Goal: Information Seeking & Learning: Find specific fact

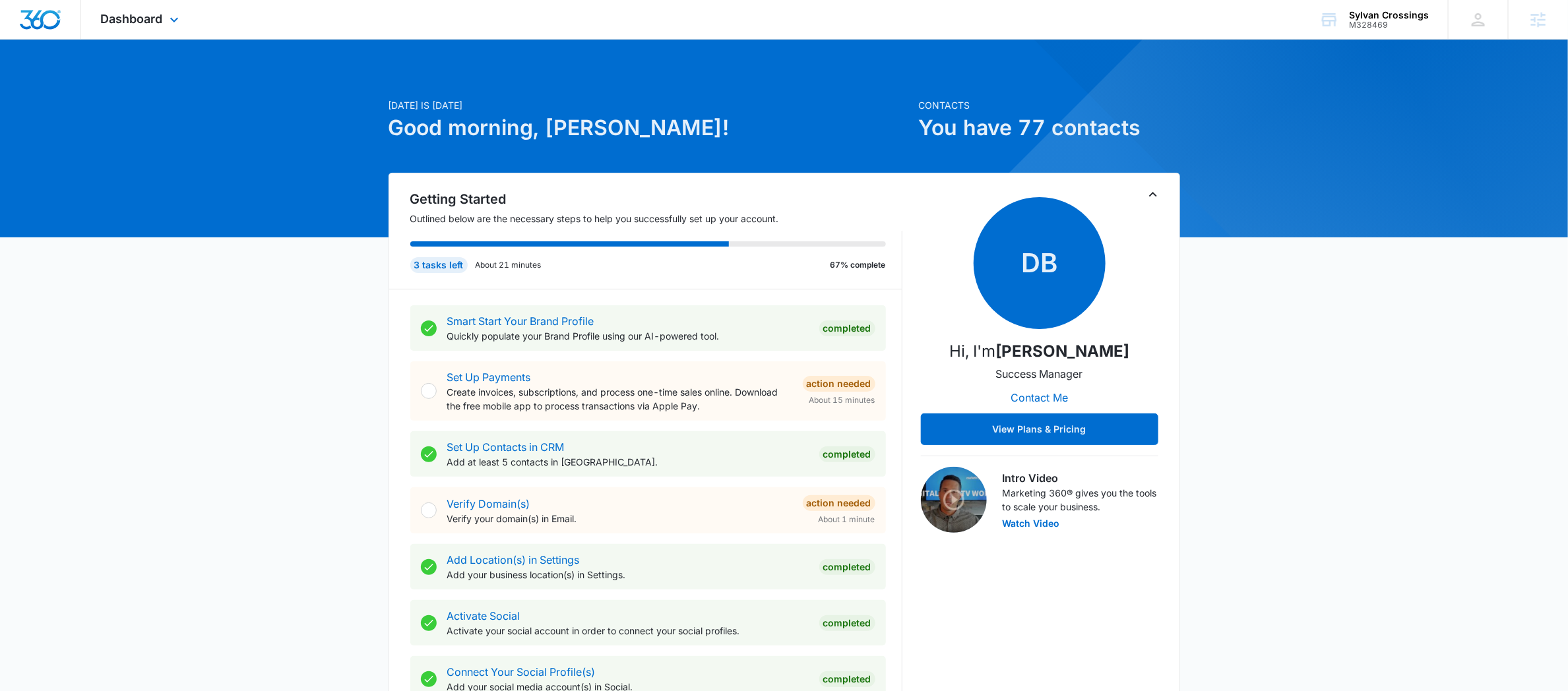
click at [143, 33] on div "Dashboard Apps Reputation Websites Forms CRM Email Social Payments POS Content …" at bounding box center [142, 19] width 121 height 39
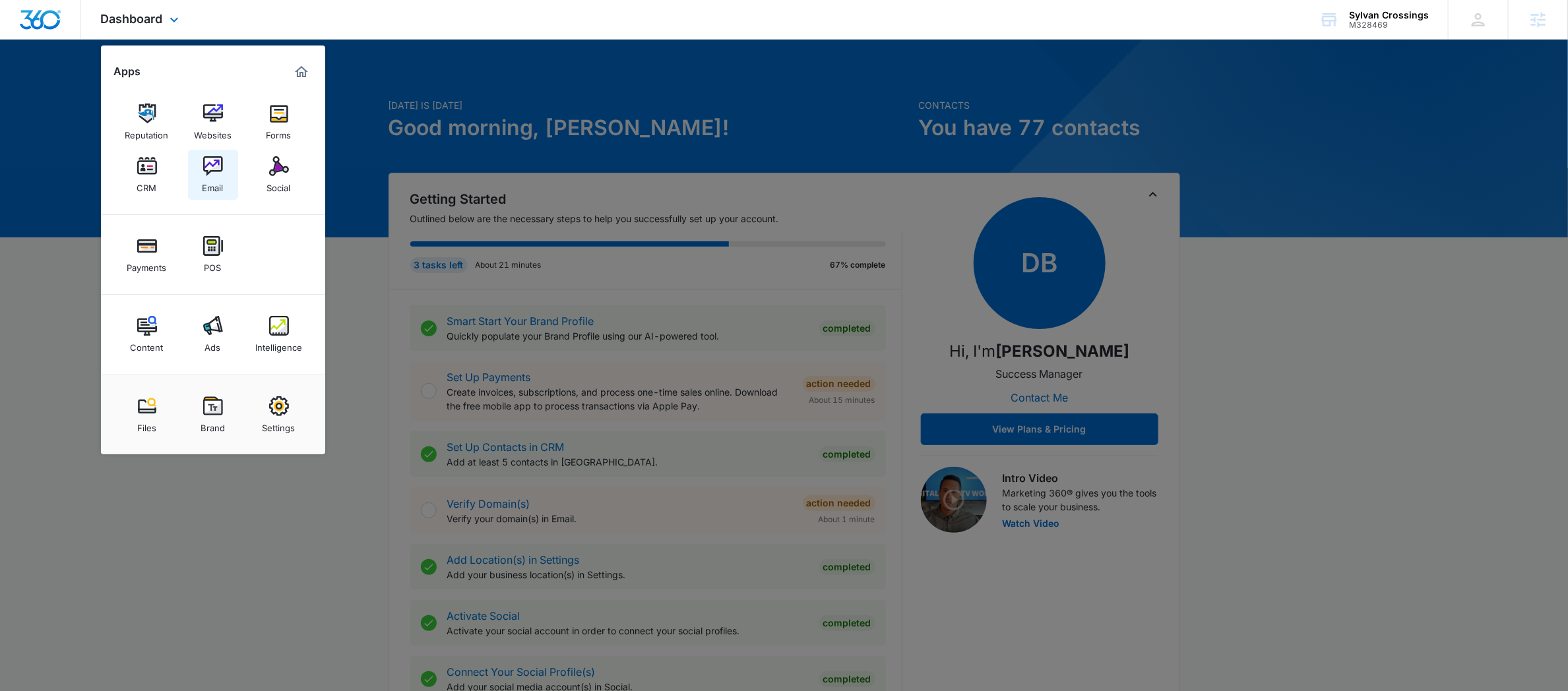
click at [217, 178] on div "Email" at bounding box center [212, 184] width 21 height 17
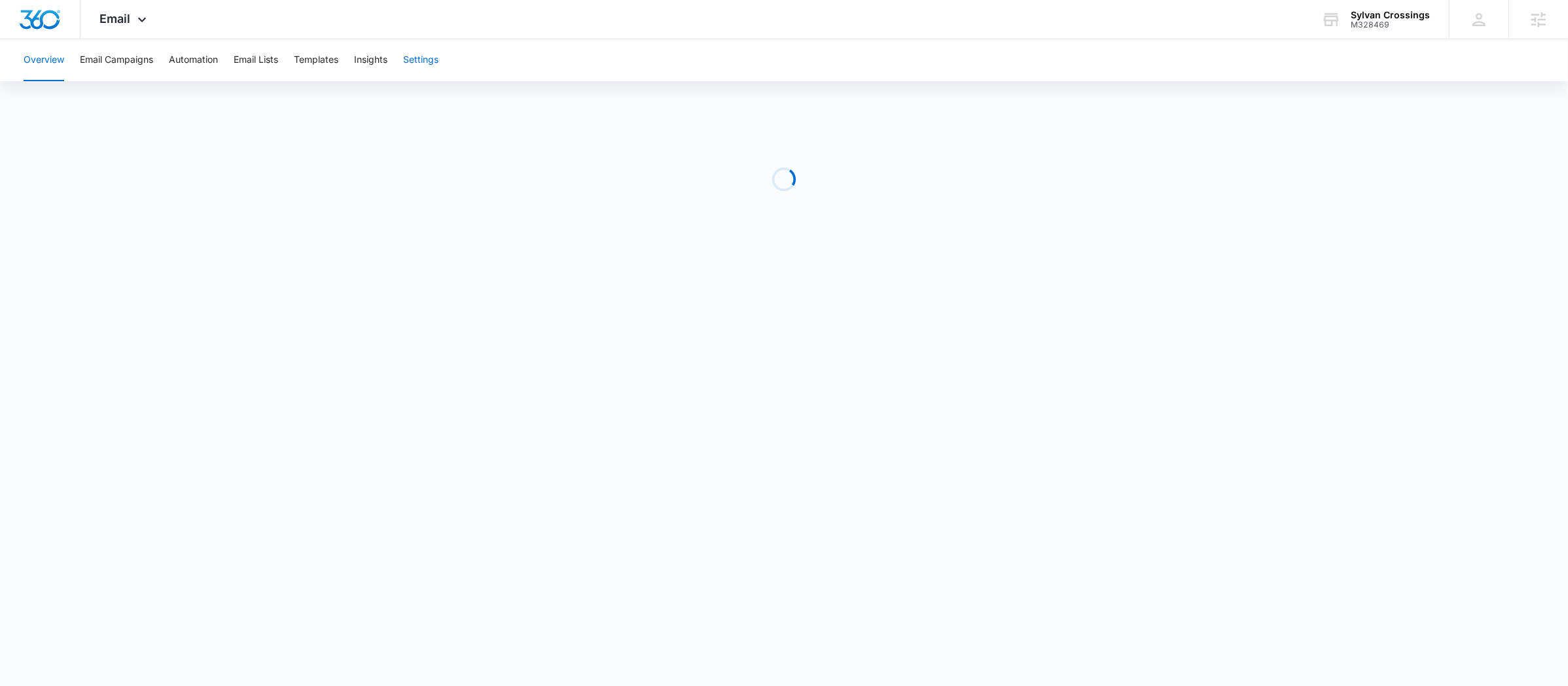
click at [416, 50] on button "Settings" at bounding box center [421, 60] width 35 height 42
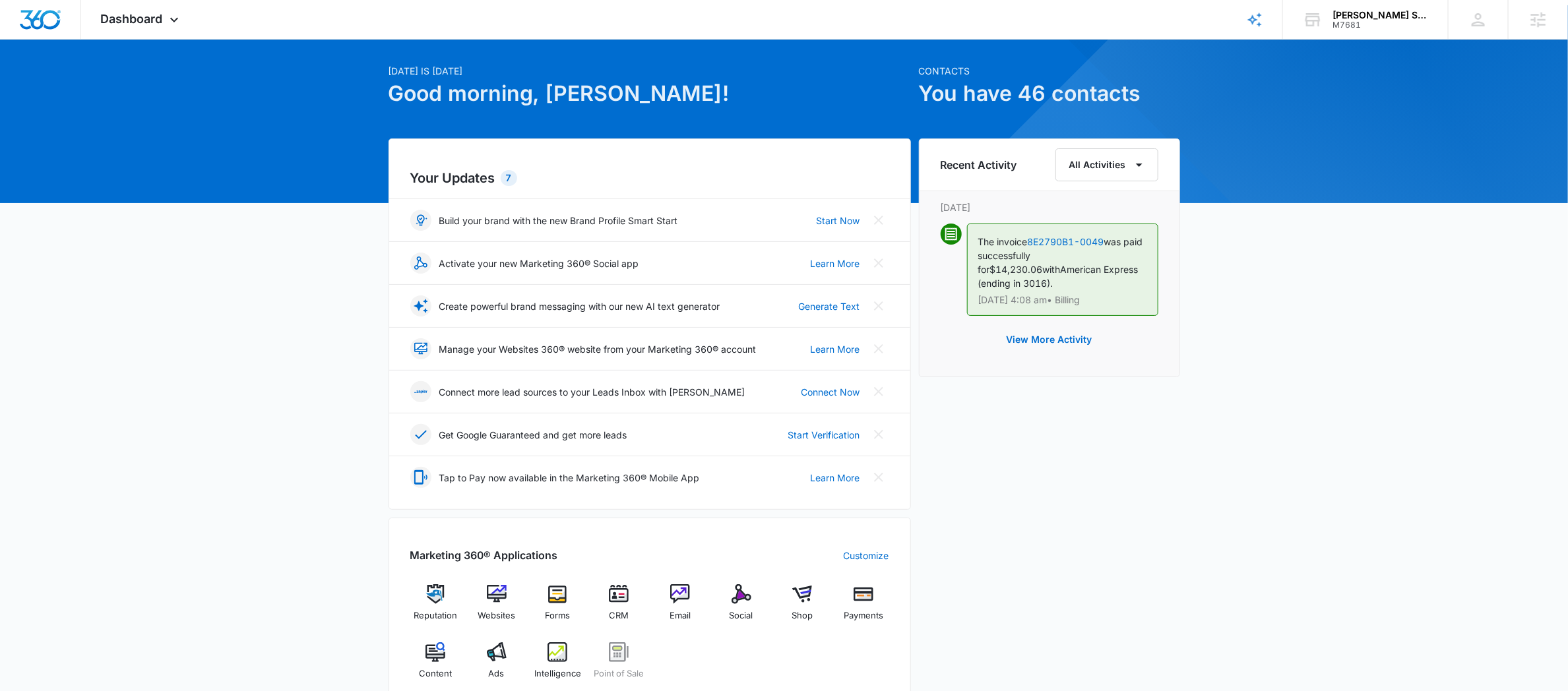
scroll to position [54, 0]
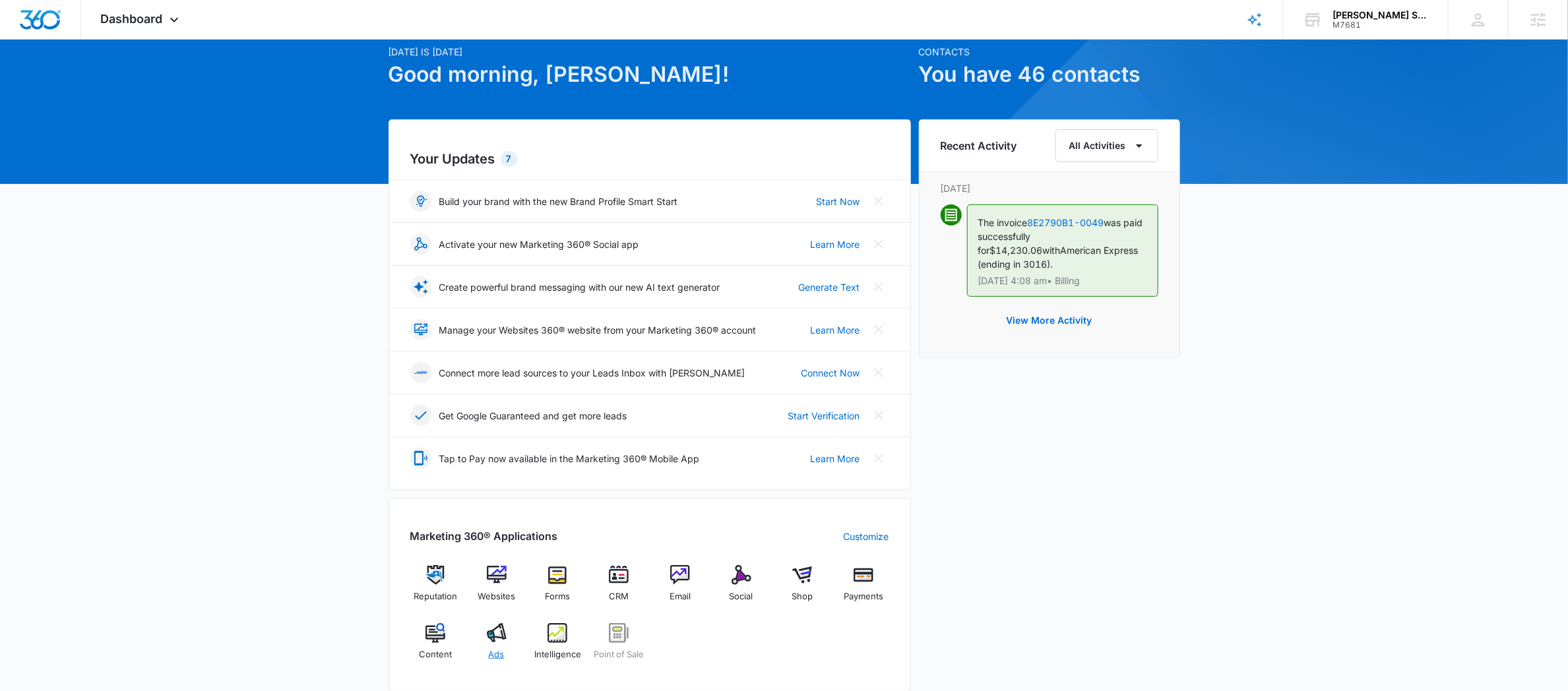
click at [486, 633] on div "Ads" at bounding box center [496, 647] width 51 height 48
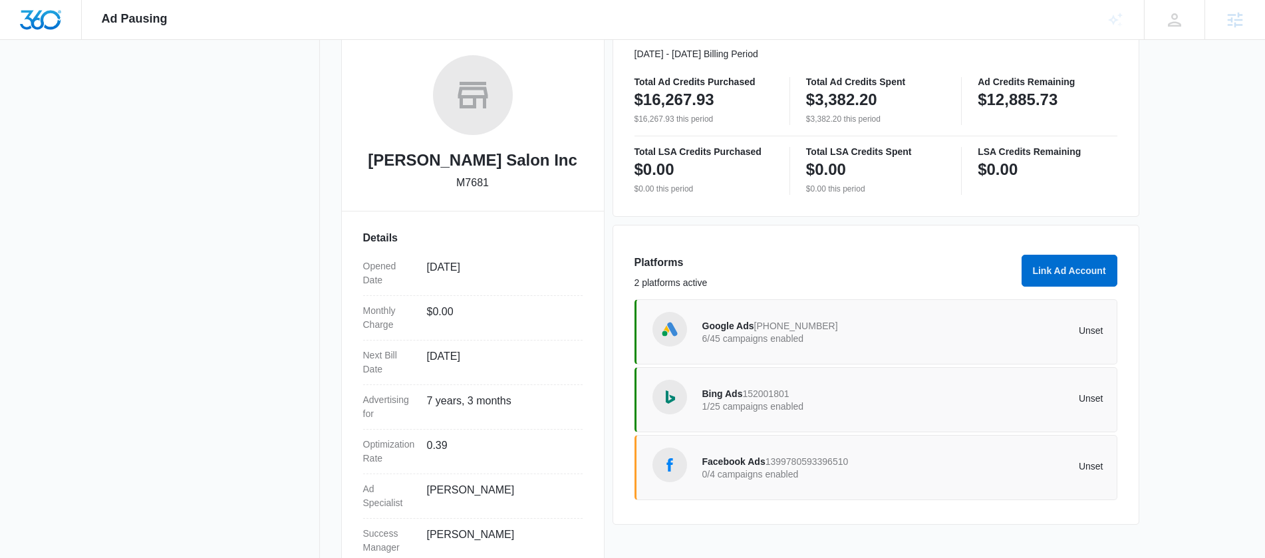
scroll to position [193, 0]
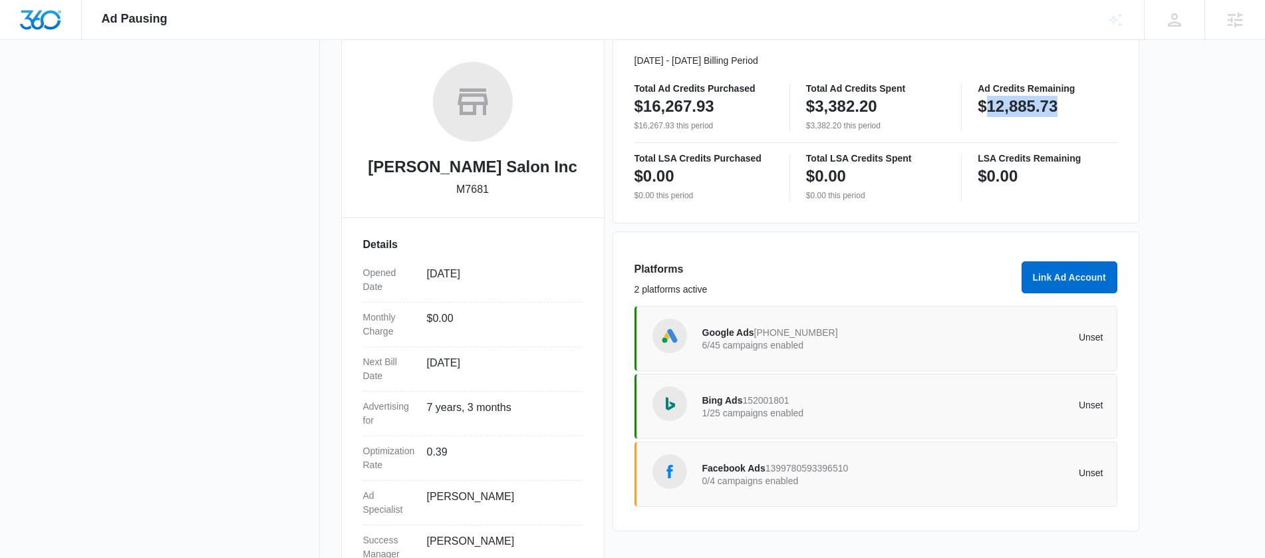
drag, startPoint x: 989, startPoint y: 107, endPoint x: 1077, endPoint y: 108, distance: 87.8
click at [1077, 108] on div "$12,885.73" at bounding box center [1047, 106] width 139 height 27
copy p "12,885.73"
